Goal: Task Accomplishment & Management: Use online tool/utility

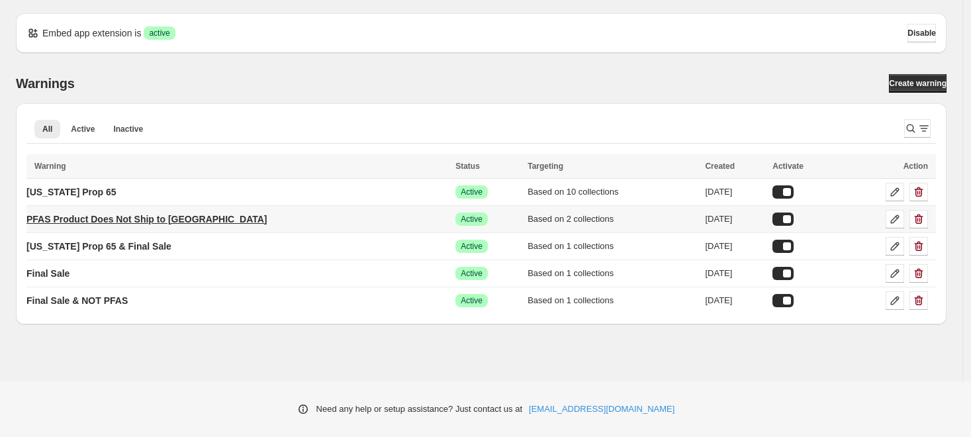
click at [134, 215] on p "PFAS Product Does Not Ship to [GEOGRAPHIC_DATA]" at bounding box center [146, 219] width 241 height 13
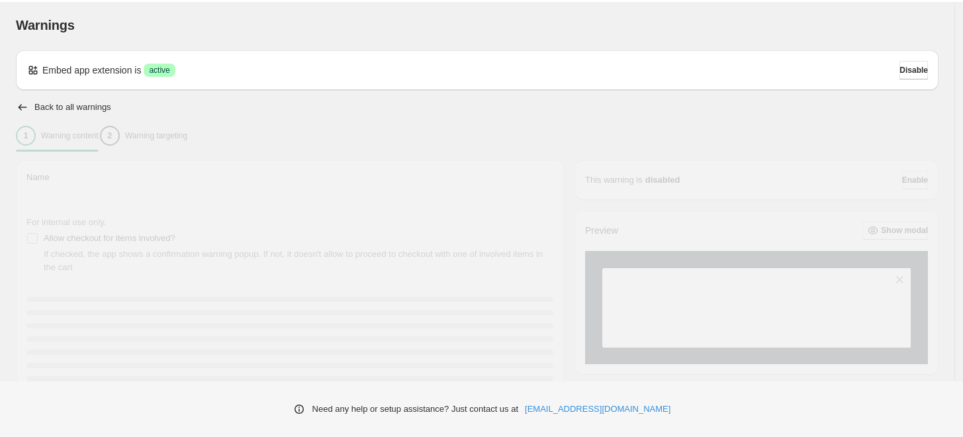
type input "**********"
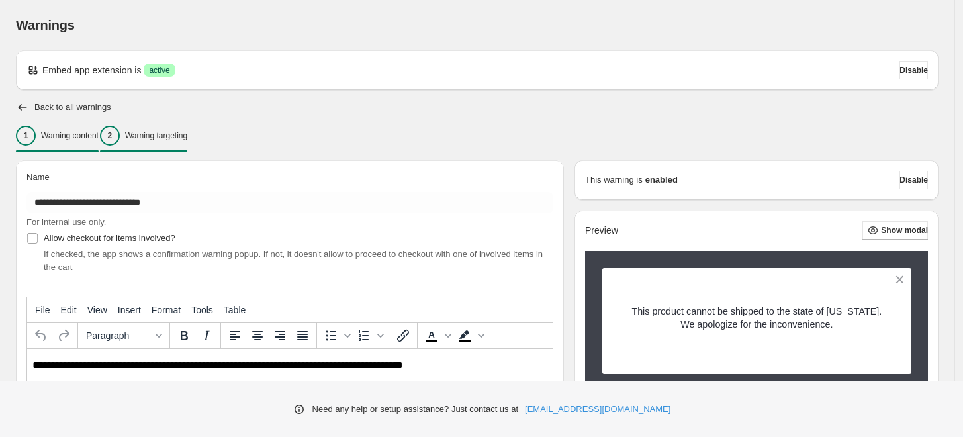
click at [187, 143] on div "2 Warning targeting" at bounding box center [143, 136] width 87 height 20
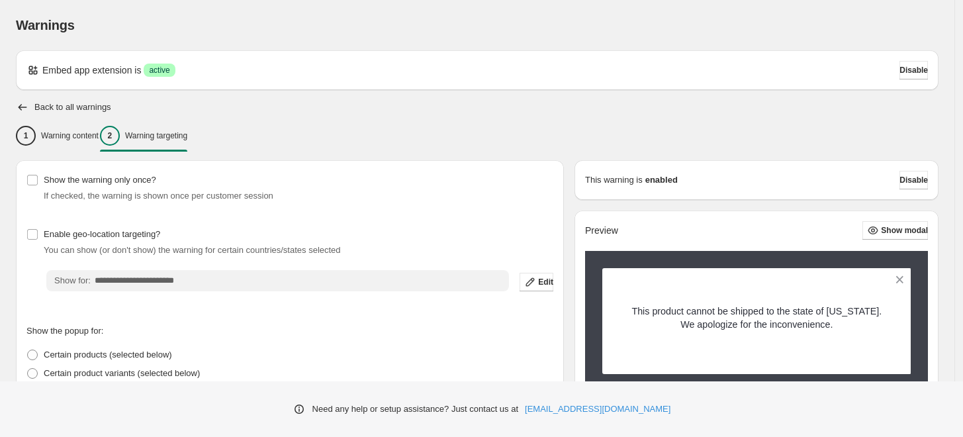
click at [403, 110] on div "Back to all warnings" at bounding box center [477, 107] width 923 height 13
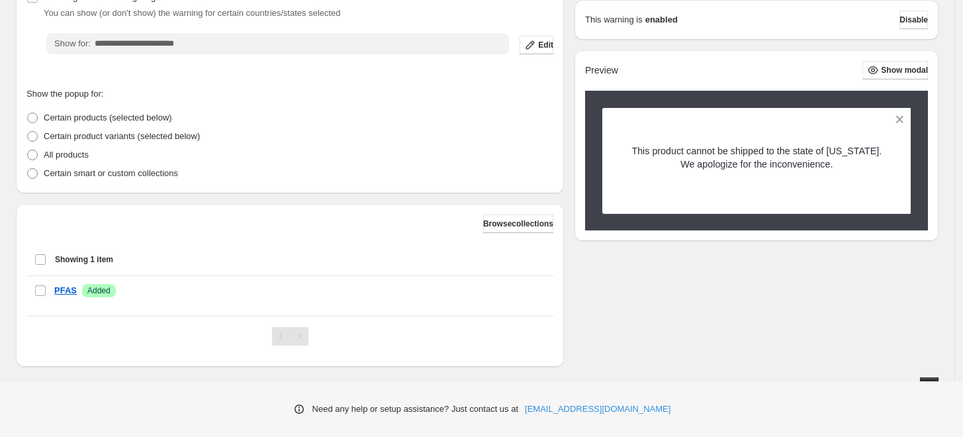
scroll to position [252, 0]
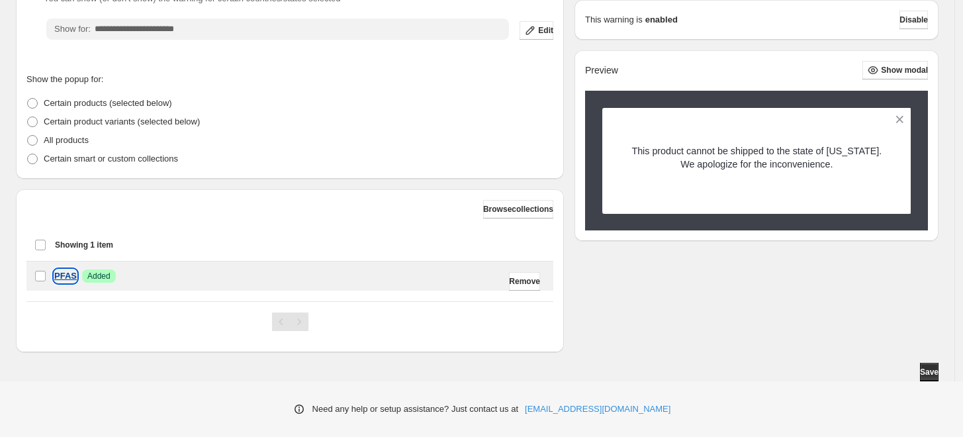
click at [56, 275] on p "PFAS" at bounding box center [65, 275] width 23 height 13
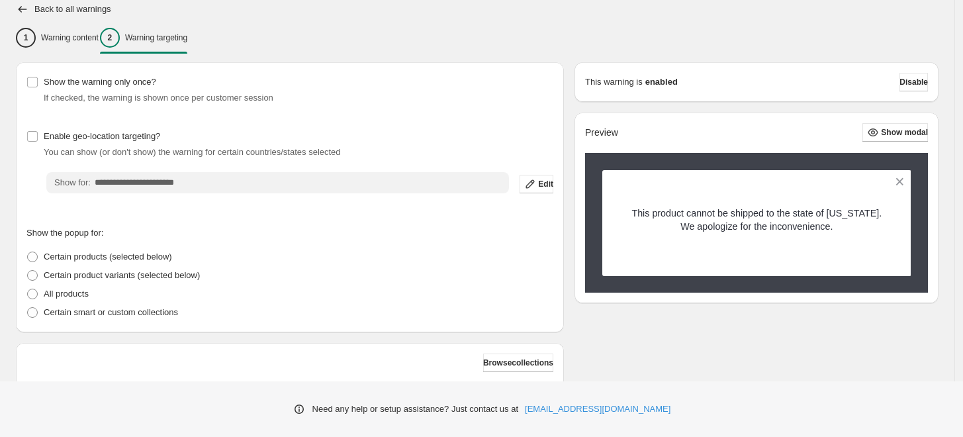
scroll to position [0, 0]
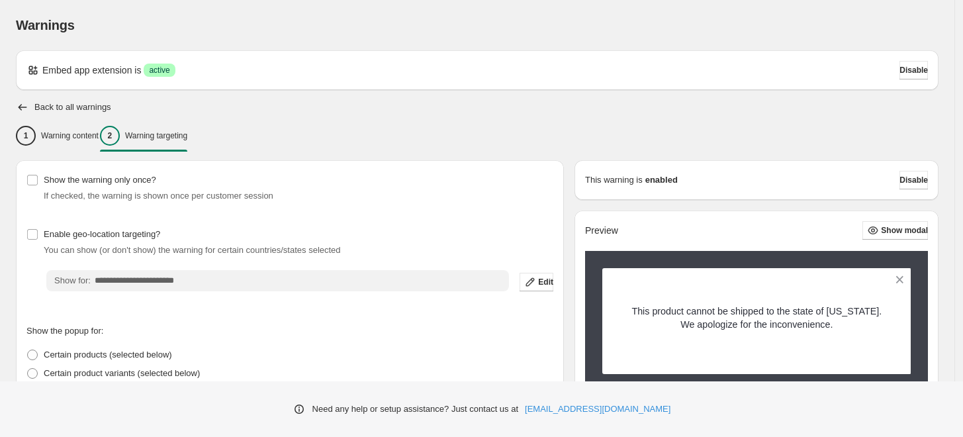
click at [438, 92] on div "**********" at bounding box center [477, 341] width 923 height 583
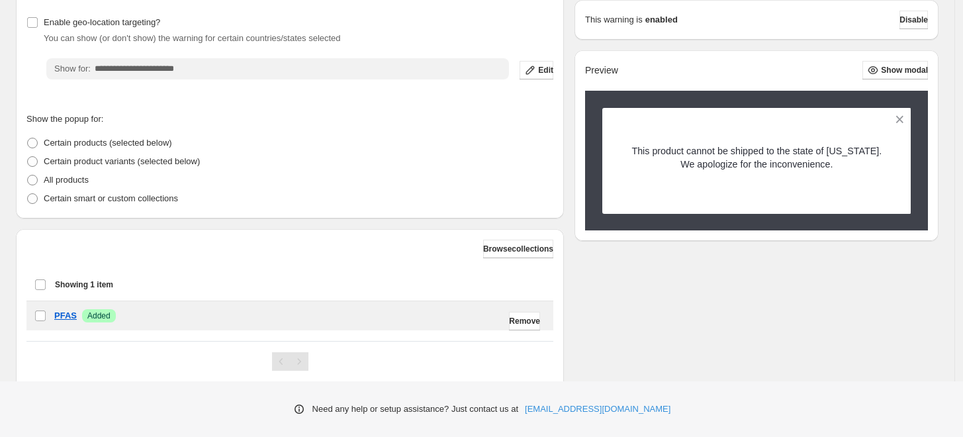
scroll to position [252, 0]
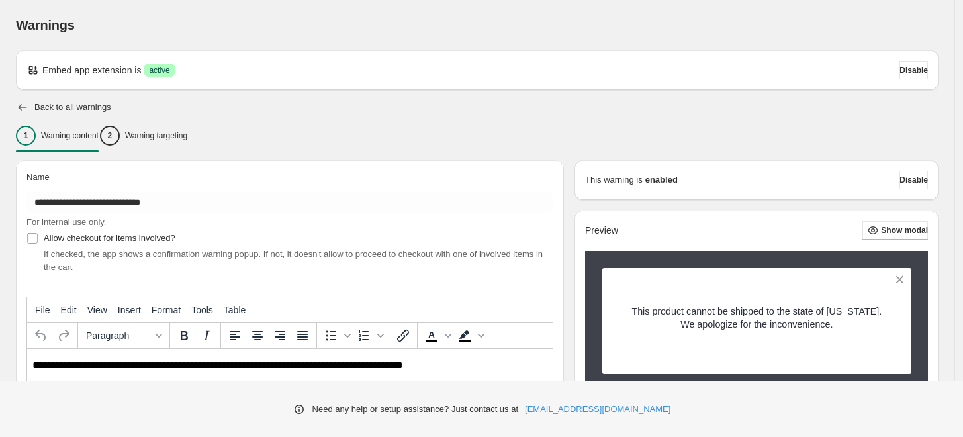
click at [19, 104] on icon "button" at bounding box center [22, 107] width 13 height 13
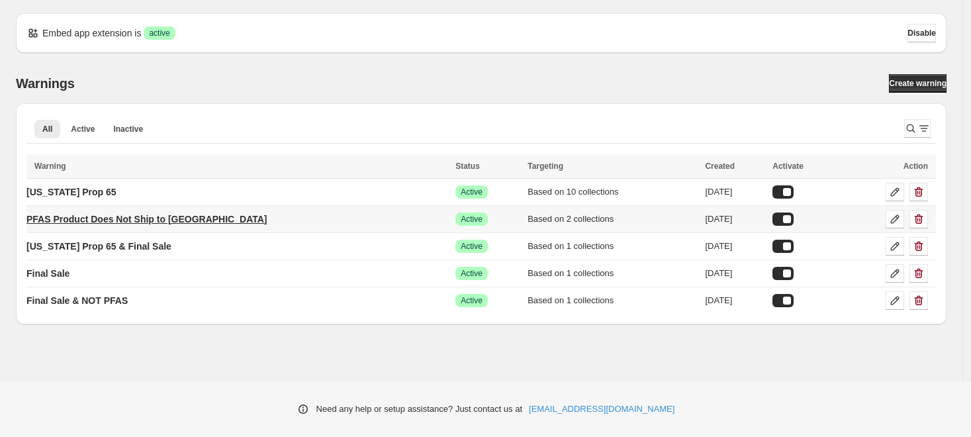
click at [139, 218] on p "PFAS Product Does Not Ship to [GEOGRAPHIC_DATA]" at bounding box center [146, 219] width 241 height 13
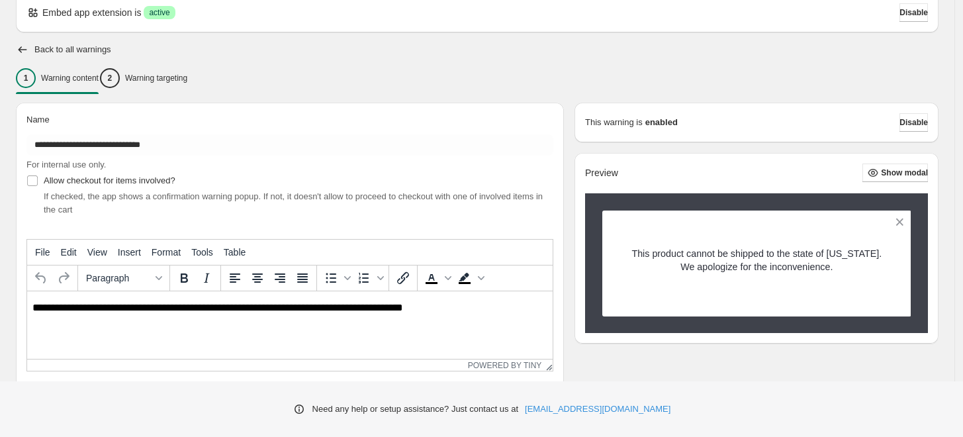
scroll to position [73, 0]
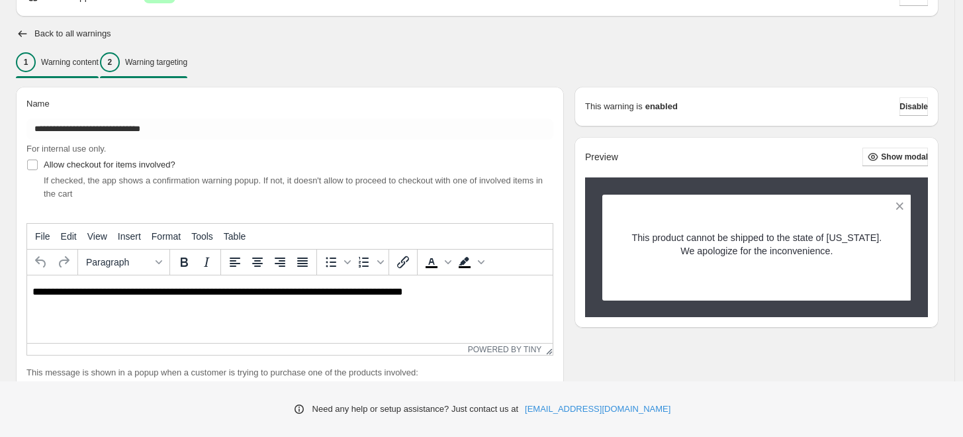
click at [181, 65] on p "Warning targeting" at bounding box center [156, 62] width 62 height 11
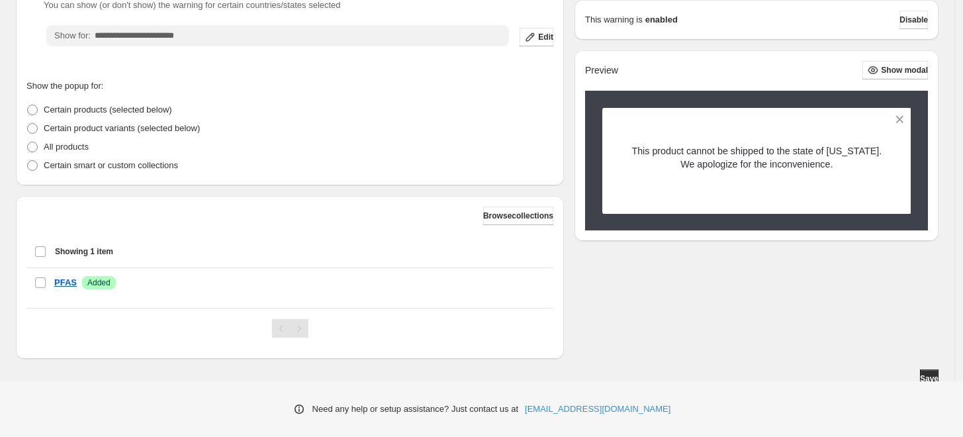
scroll to position [252, 0]
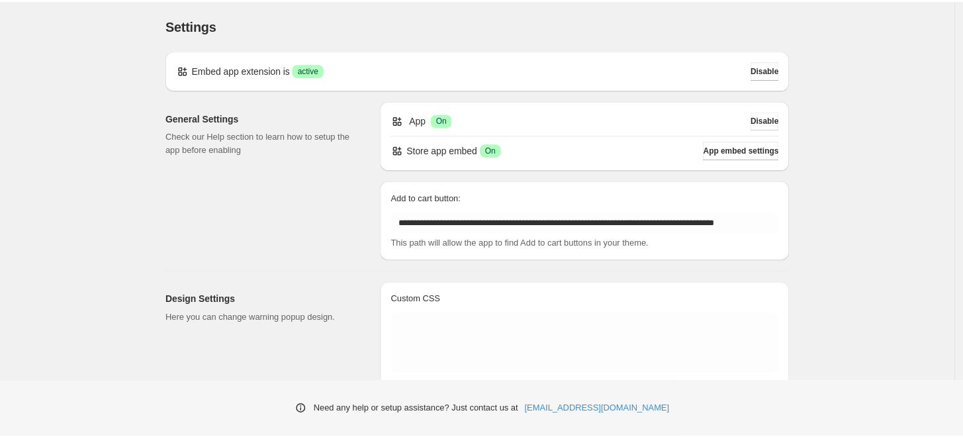
scroll to position [147, 0]
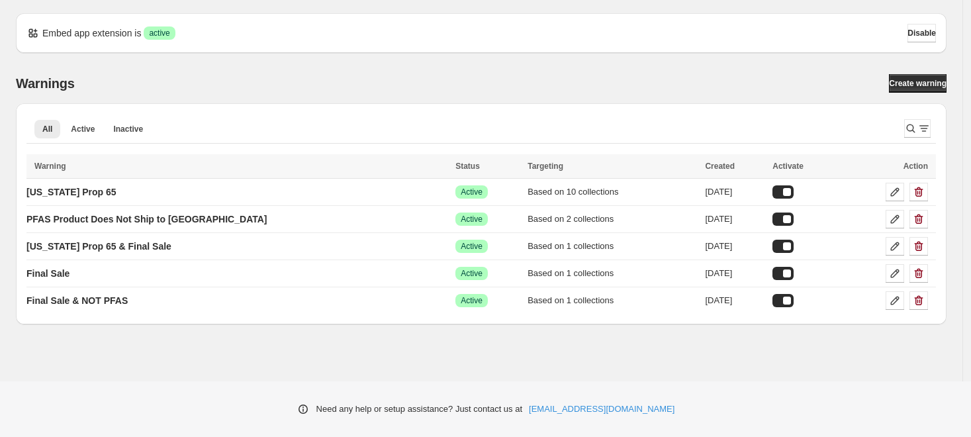
click at [192, 81] on div "Warnings Create warning" at bounding box center [481, 83] width 931 height 19
click at [85, 187] on p "[US_STATE] Prop 65" at bounding box center [71, 191] width 90 height 13
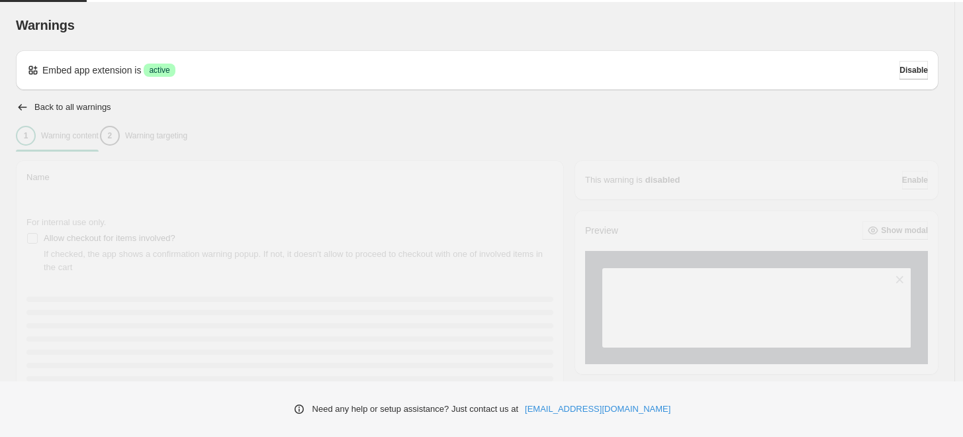
type input "**********"
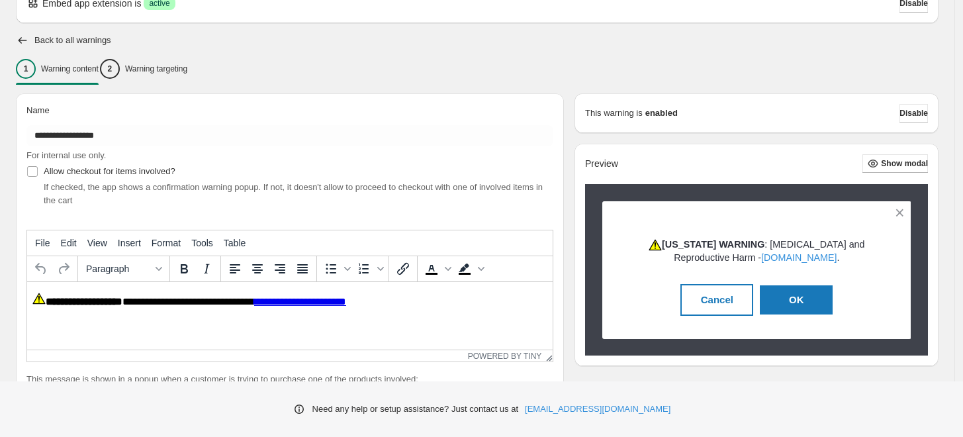
scroll to position [294, 0]
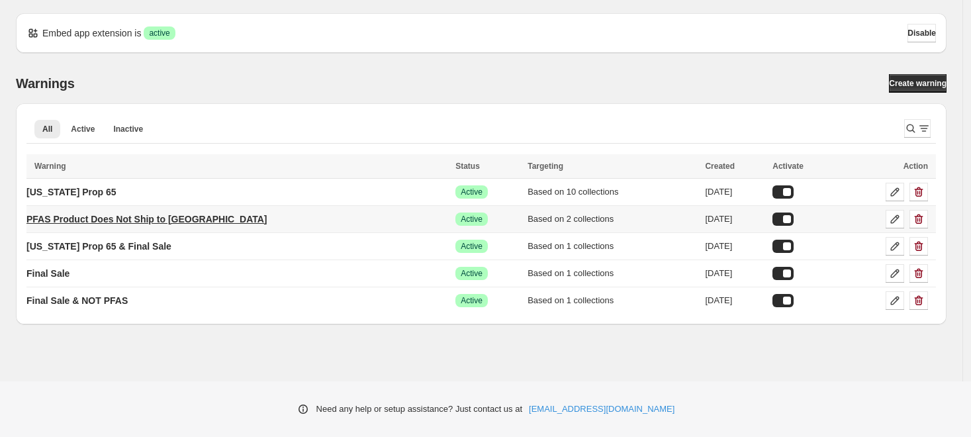
click at [134, 218] on p "PFAS Product Does Not Ship to [GEOGRAPHIC_DATA]" at bounding box center [146, 219] width 241 height 13
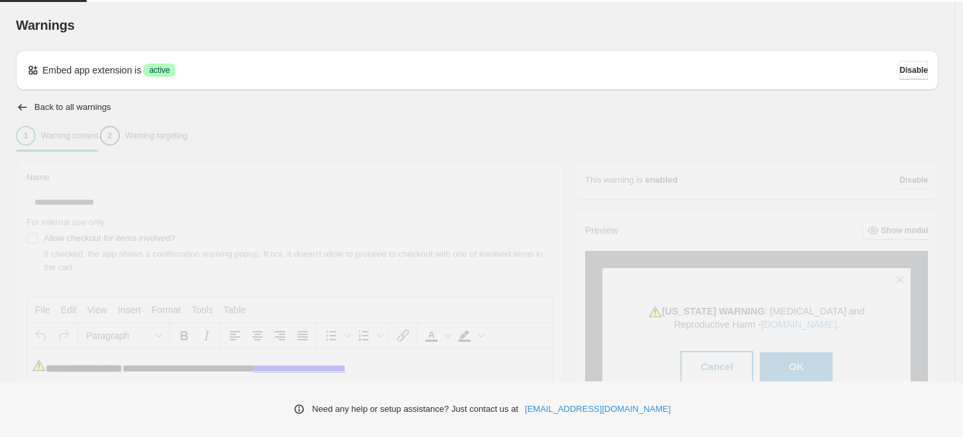
type input "**********"
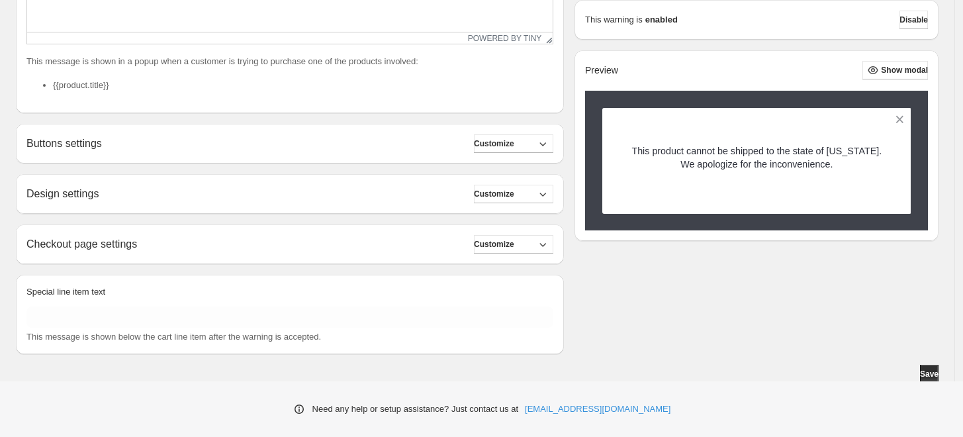
scroll to position [387, 0]
click at [396, 242] on div "Checkout page settings Customize" at bounding box center [289, 242] width 527 height 19
click at [512, 242] on span "Customize" at bounding box center [494, 242] width 40 height 11
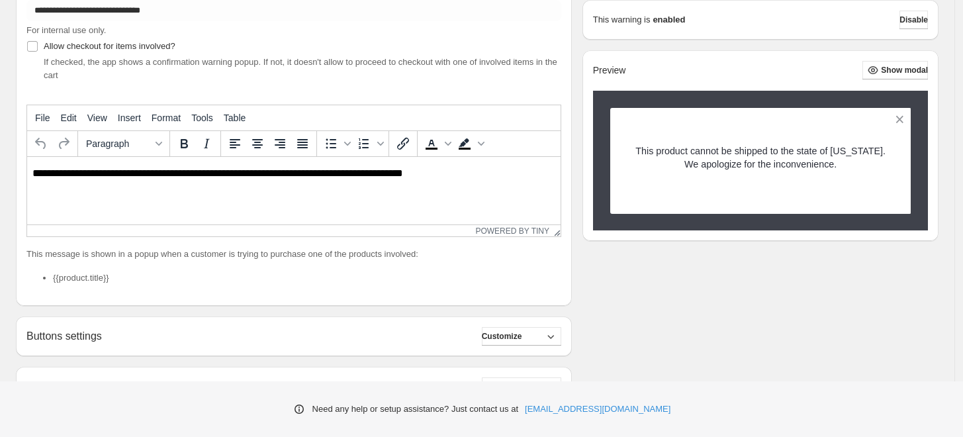
scroll to position [0, 0]
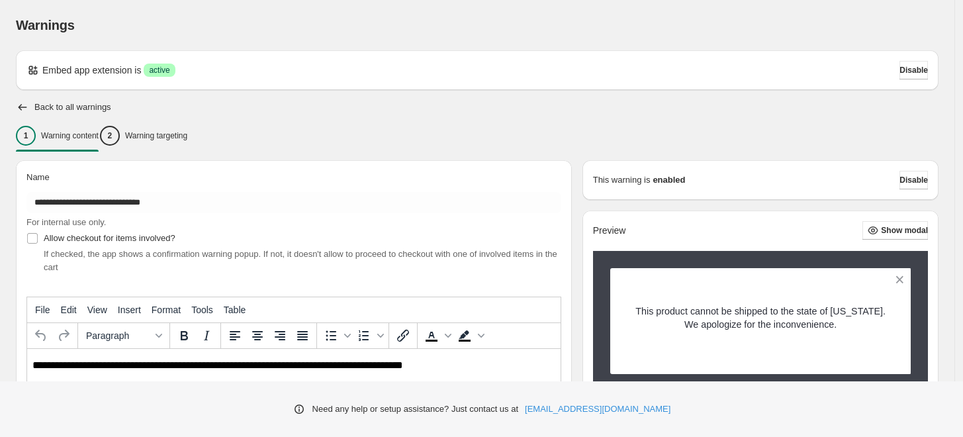
click at [403, 38] on div "Warnings. This page is ready Warnings" at bounding box center [477, 25] width 923 height 50
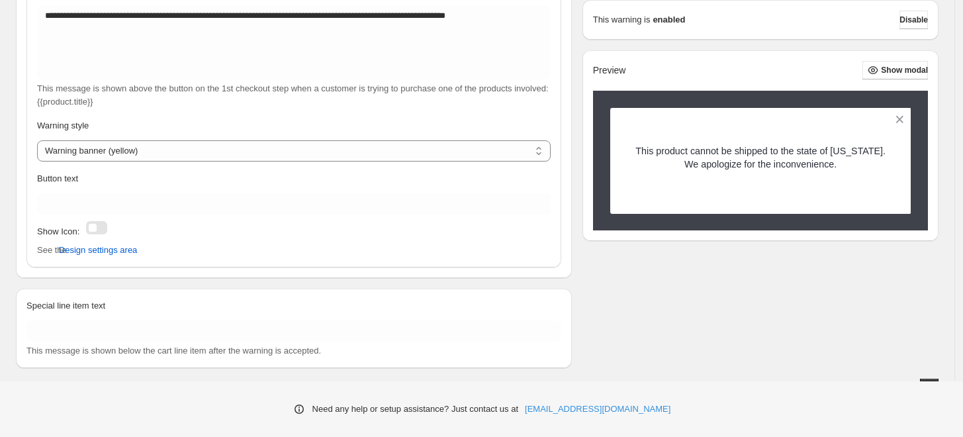
scroll to position [726, 0]
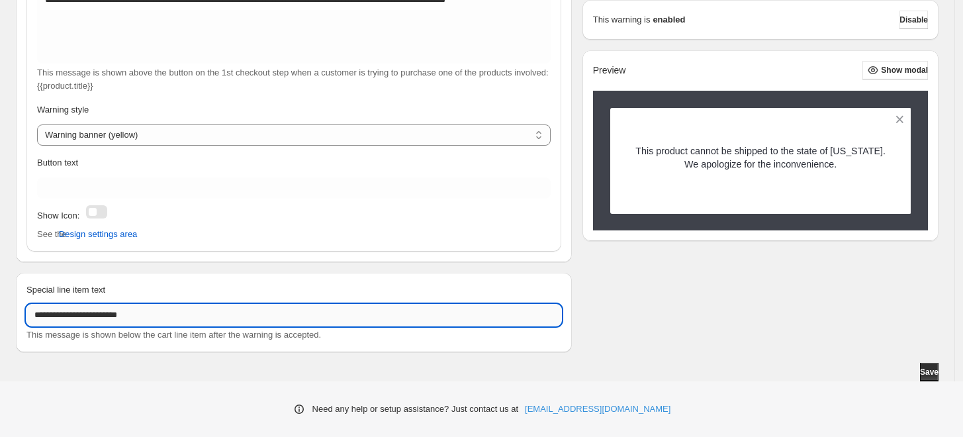
click at [158, 311] on input "**********" at bounding box center [293, 315] width 535 height 21
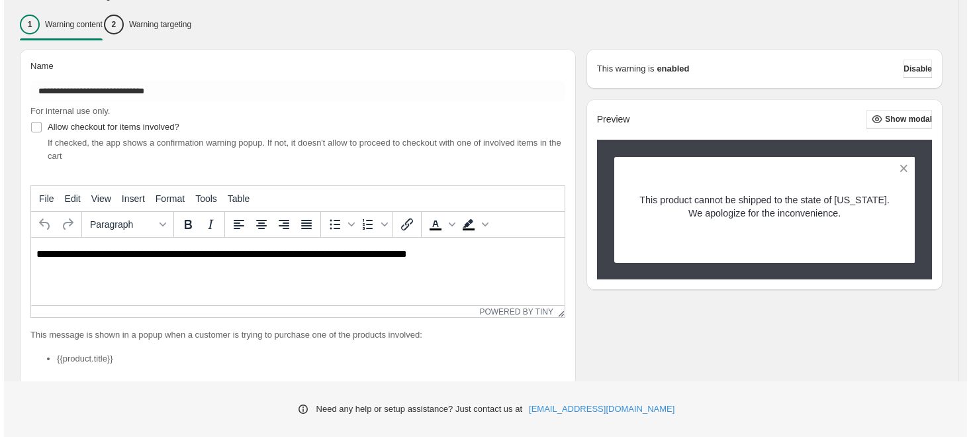
scroll to position [0, 0]
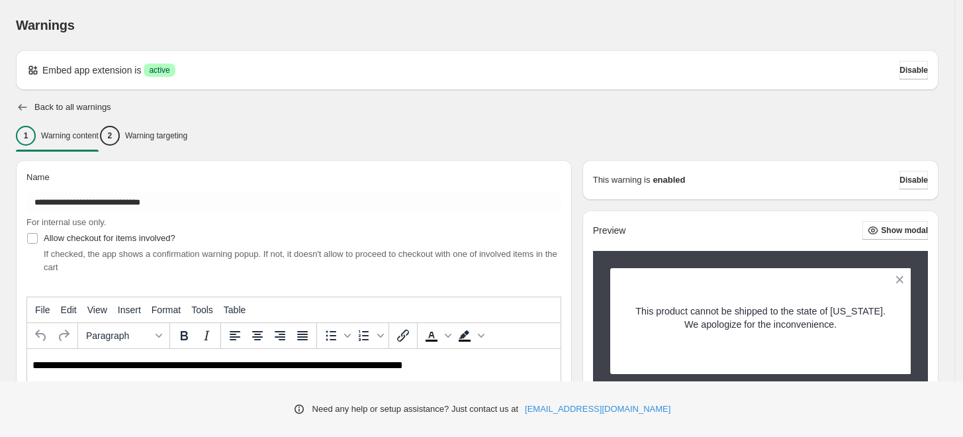
click at [23, 103] on icon "button" at bounding box center [22, 107] width 13 height 13
